Goal: Information Seeking & Learning: Learn about a topic

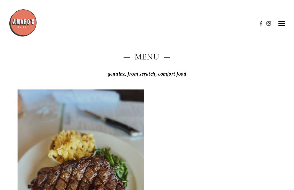
scroll to position [8, 0]
click at [136, 56] on h2 "— Menu —" at bounding box center [147, 57] width 258 height 11
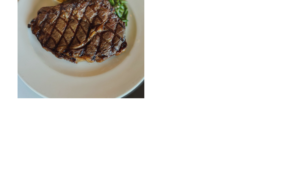
scroll to position [169, 0]
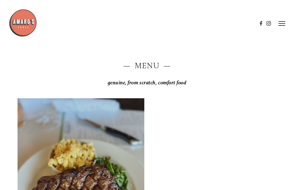
click at [143, 67] on h2 "— Menu —" at bounding box center [147, 65] width 258 height 11
click at [136, 81] on em "genuine, from scratch, comfort food" at bounding box center [147, 82] width 79 height 6
click at [21, 25] on img at bounding box center [23, 23] width 28 height 28
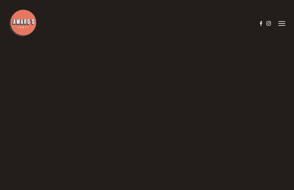
scroll to position [47, 0]
